Goal: Information Seeking & Learning: Learn about a topic

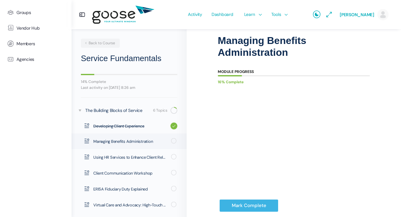
scroll to position [45, 0]
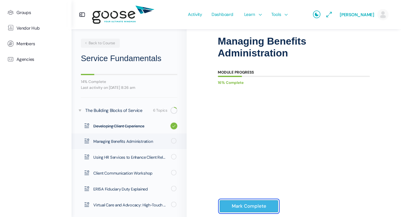
click at [253, 204] on input "Mark Complete" at bounding box center [249, 206] width 59 height 13
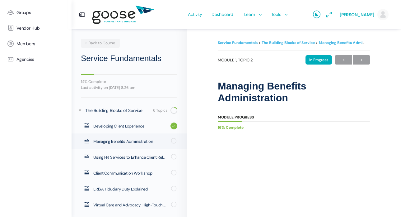
scroll to position [69, 0]
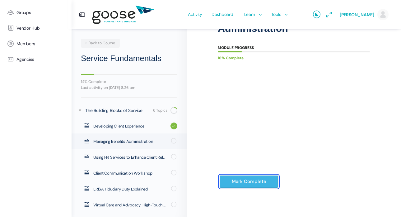
click at [242, 181] on input "Mark Complete" at bounding box center [249, 181] width 59 height 13
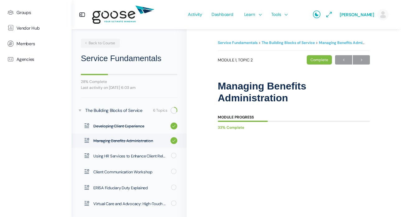
scroll to position [47, 0]
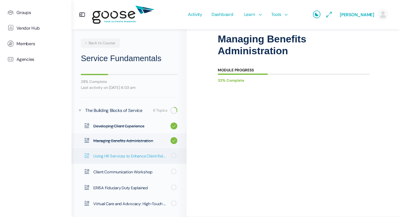
click at [129, 155] on span "Using HR Services to Enhance Client Relationships" at bounding box center [130, 156] width 74 height 6
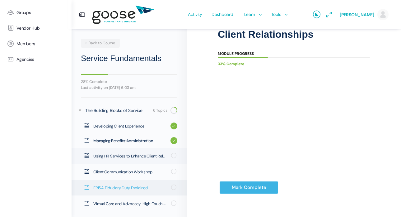
scroll to position [69, 0]
